Goal: Find specific page/section: Find specific page/section

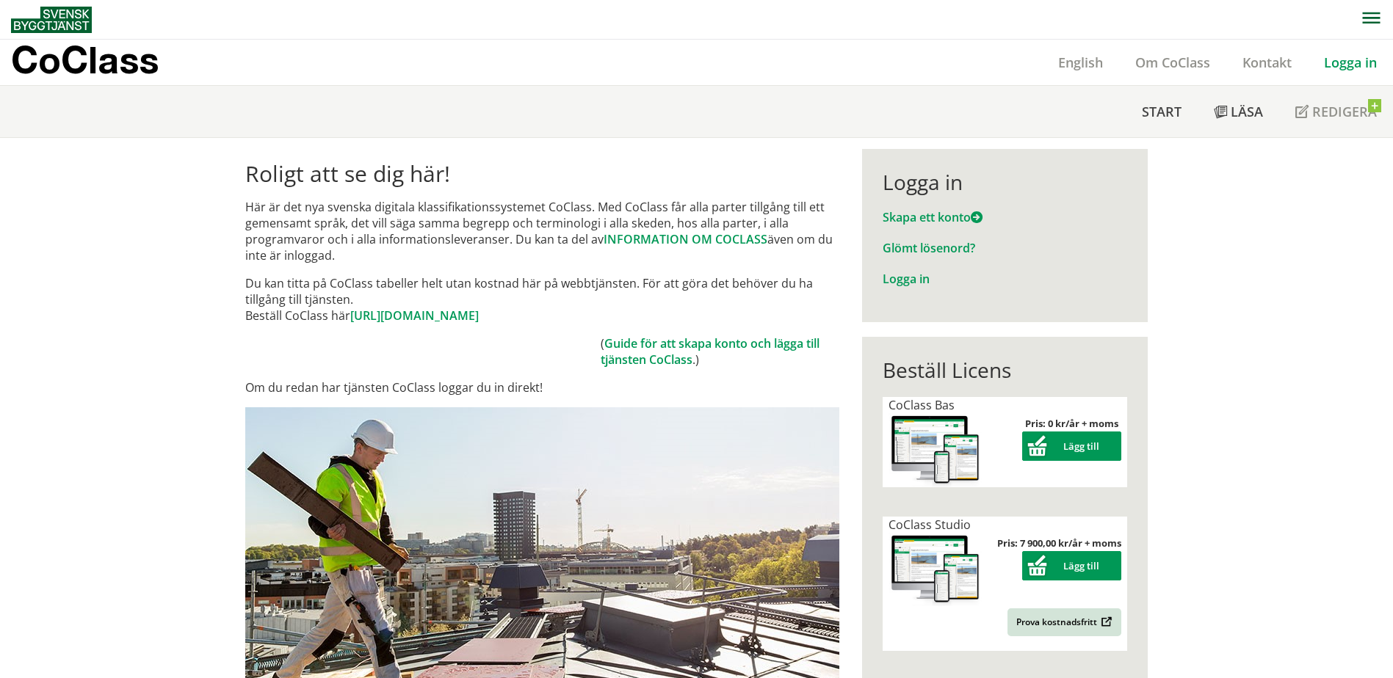
click at [1338, 68] on link "Logga in" at bounding box center [1349, 63] width 85 height 18
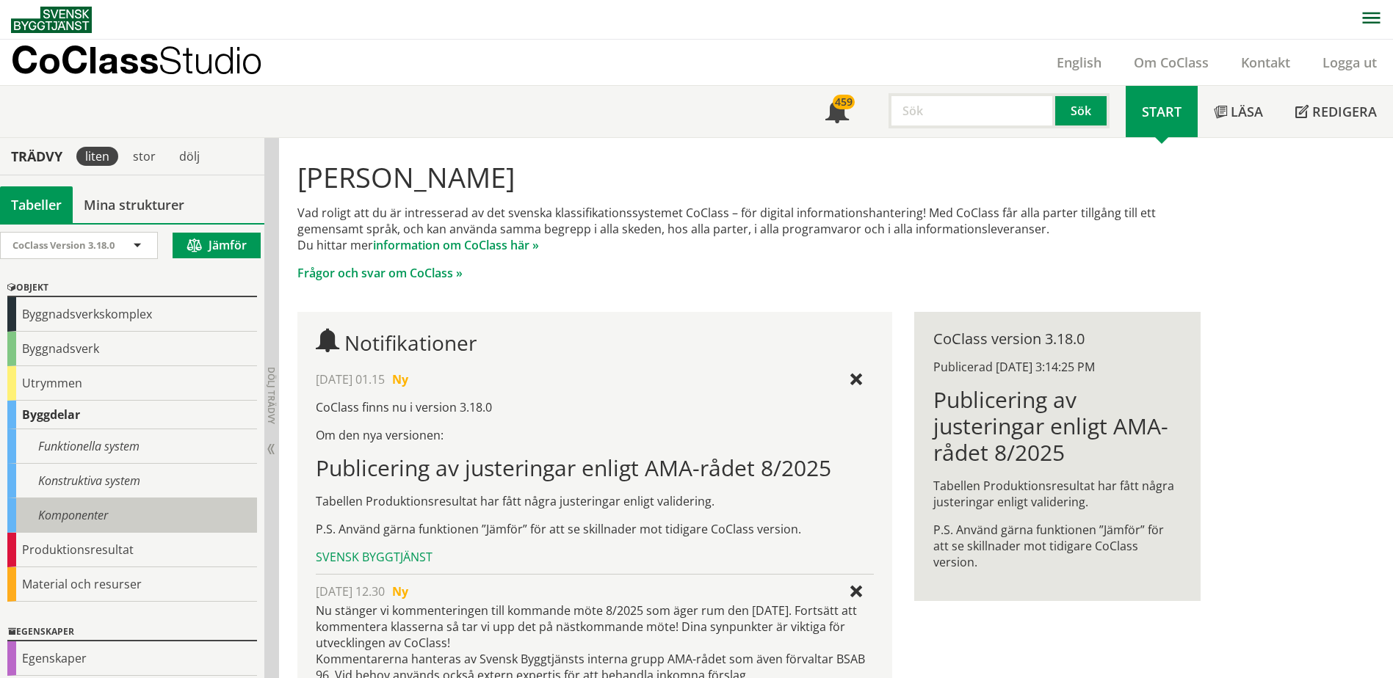
click at [170, 503] on div "Komponenter" at bounding box center [132, 515] width 250 height 35
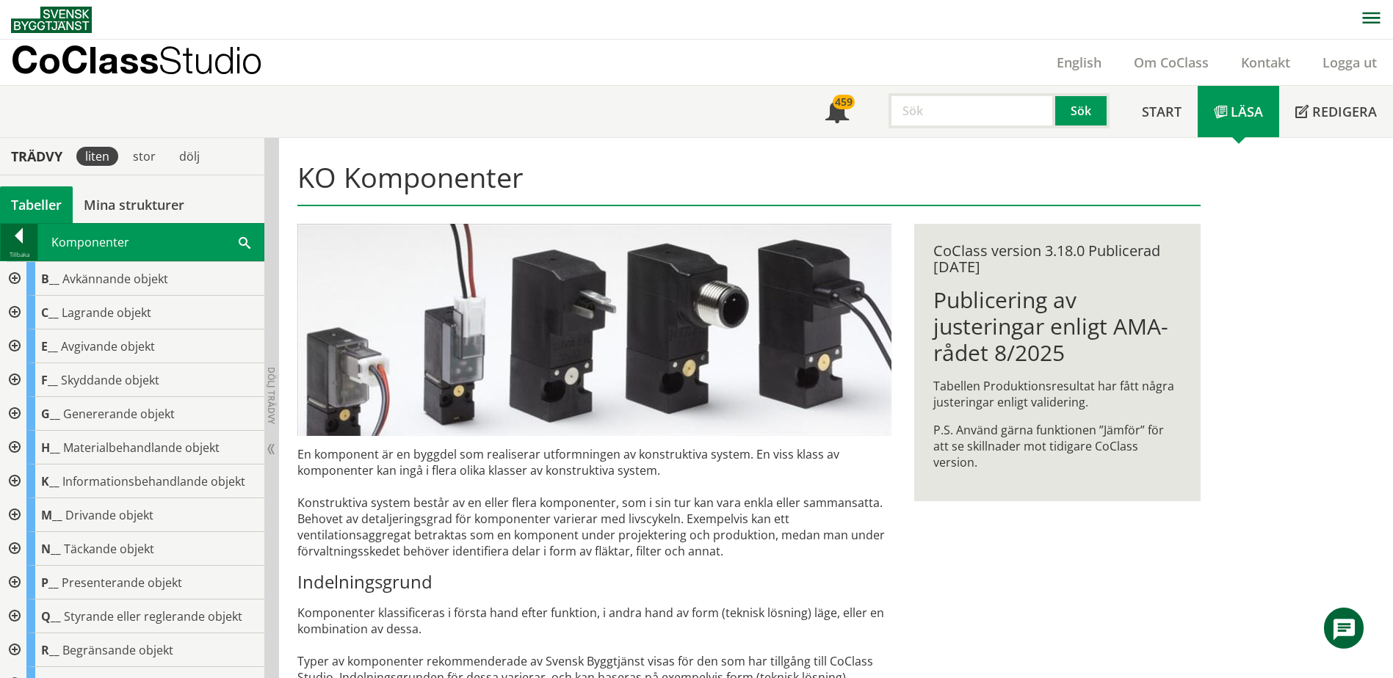
click at [12, 239] on div at bounding box center [19, 238] width 37 height 21
